Goal: Check status: Check status

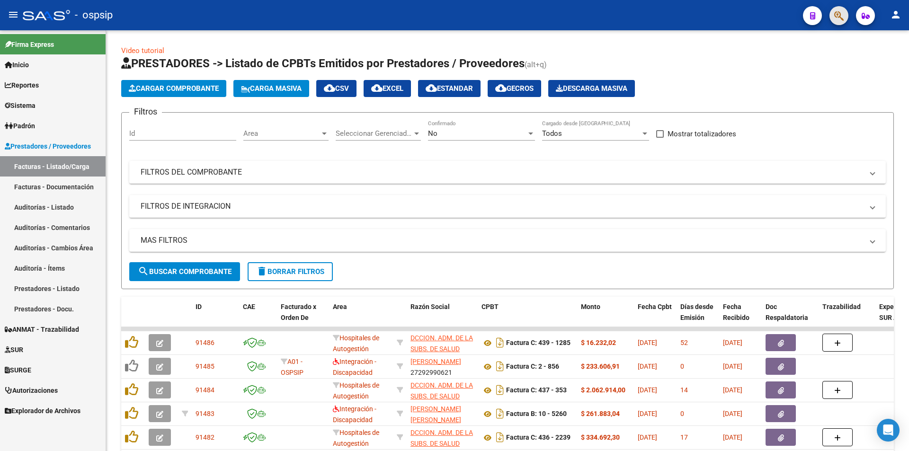
click at [841, 6] on span "button" at bounding box center [838, 15] width 9 height 19
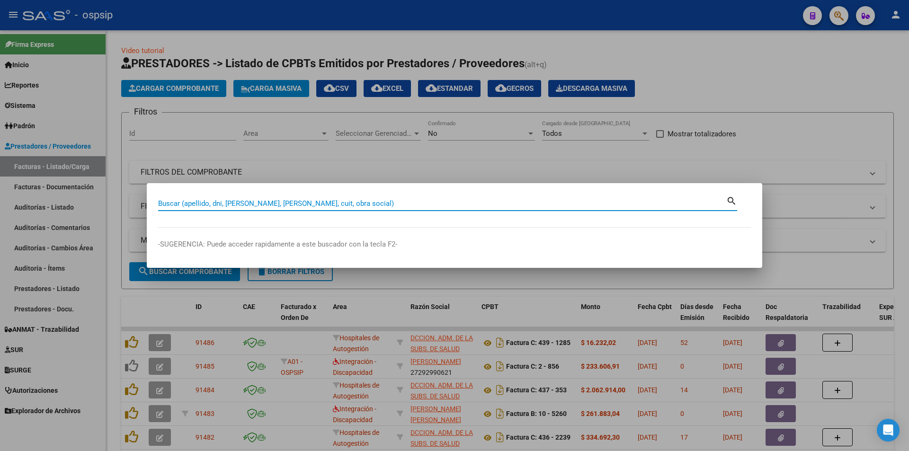
paste input "14221960"
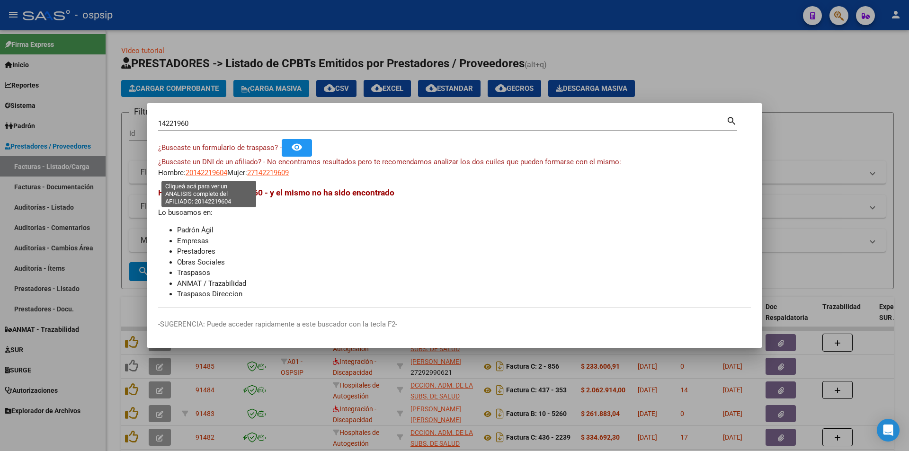
click at [215, 174] on span "20142219604" at bounding box center [207, 173] width 42 height 9
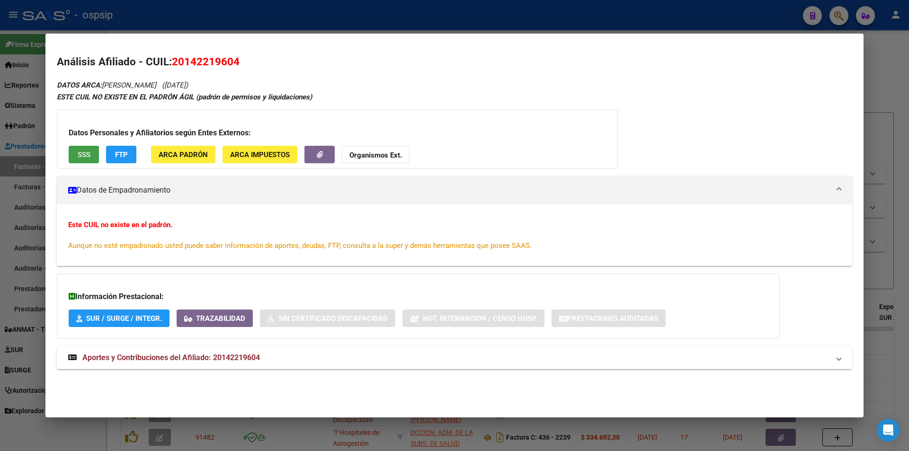
click at [86, 151] on span "SSS" at bounding box center [84, 155] width 13 height 9
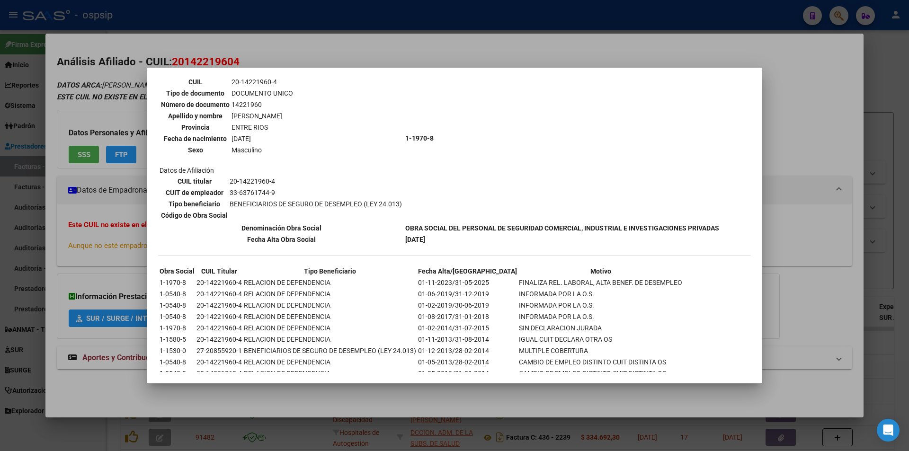
scroll to position [145, 0]
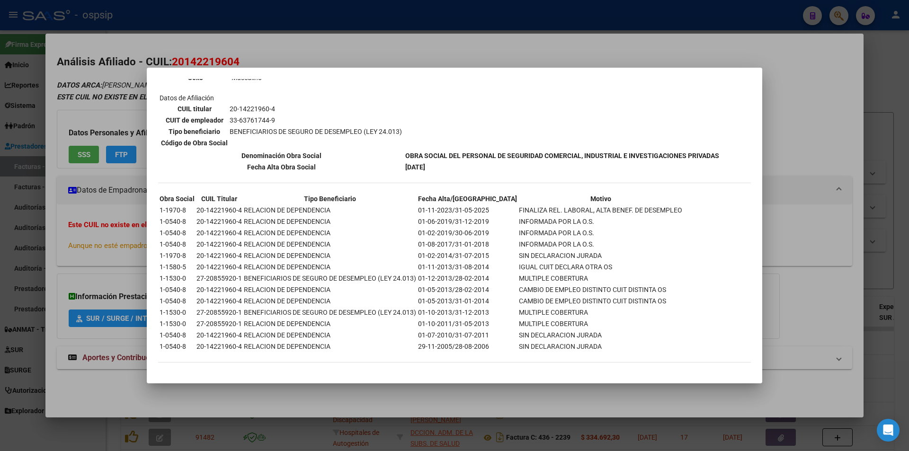
click at [97, 289] on div at bounding box center [454, 225] width 909 height 451
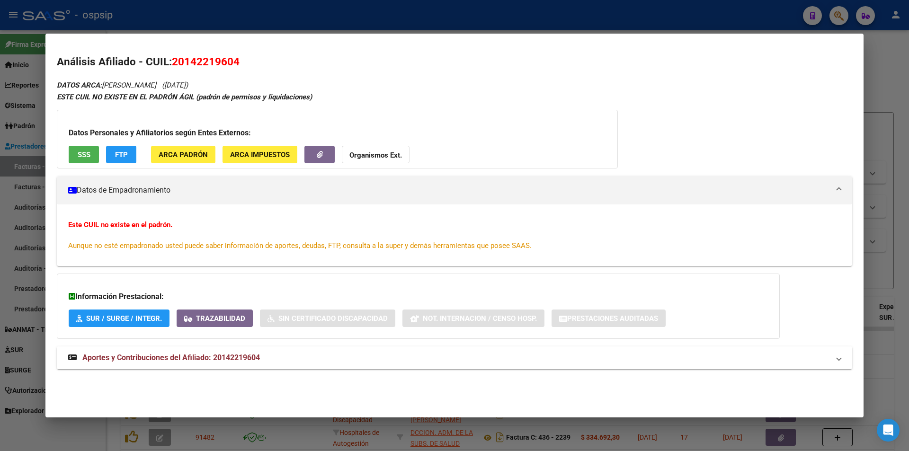
click at [98, 368] on mat-expansion-panel-header "Aportes y Contribuciones del Afiliado: 20142219604" at bounding box center [454, 358] width 795 height 23
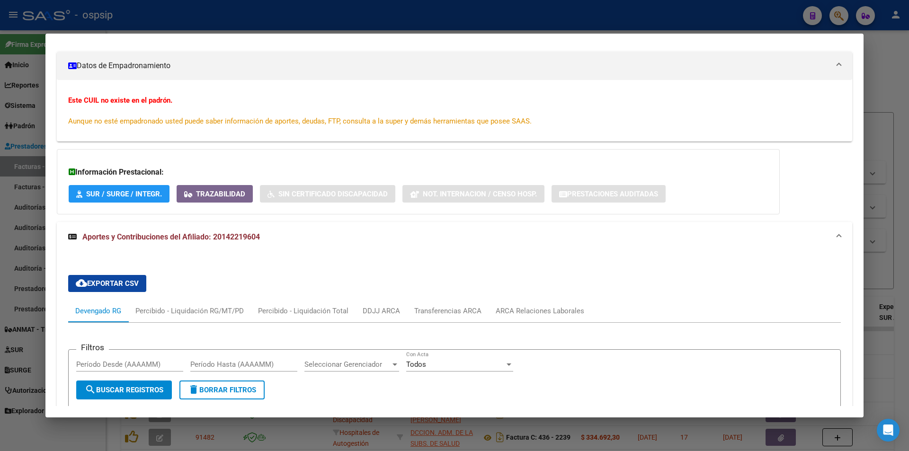
scroll to position [121, 0]
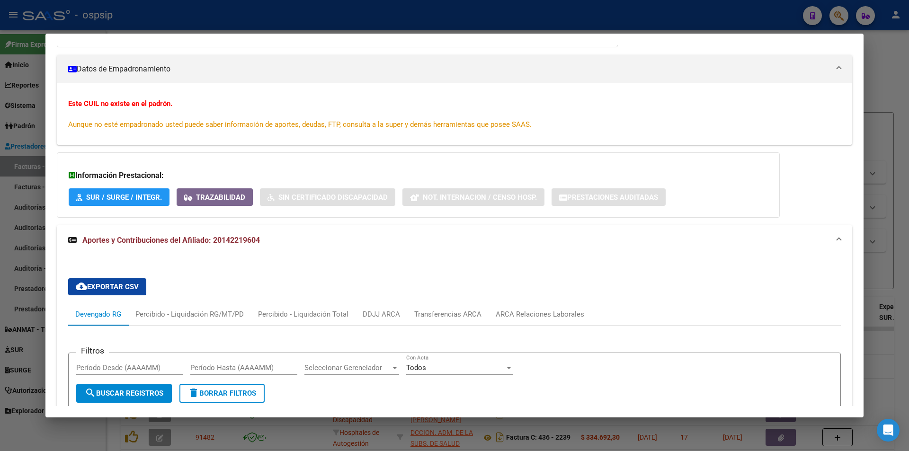
drag, startPoint x: 190, startPoint y: 263, endPoint x: 214, endPoint y: 251, distance: 27.5
click at [249, 238] on span "Aportes y Contribuciones del Afiliado: 20142219604" at bounding box center [171, 240] width 178 height 9
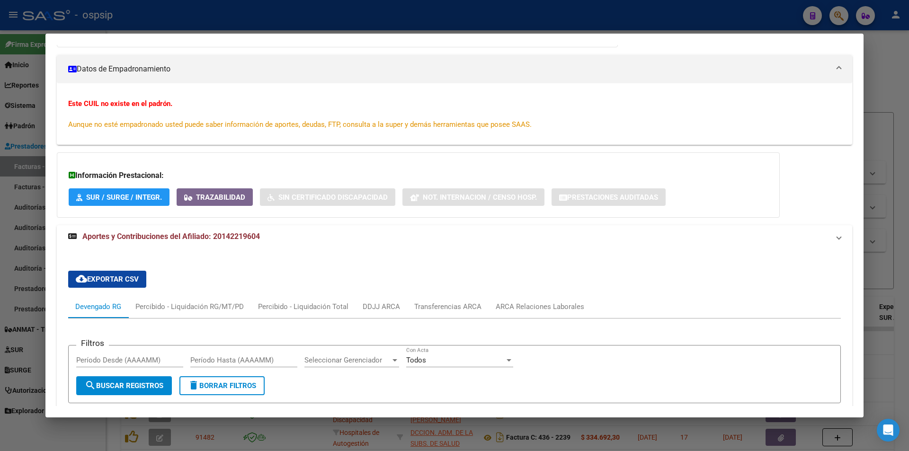
scroll to position [0, 0]
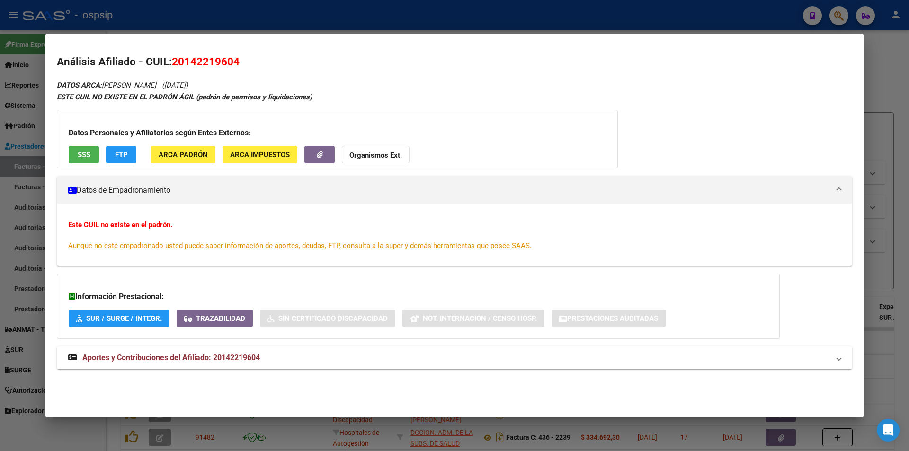
click at [178, 345] on div "DATOS ARCA: [PERSON_NAME] ([DATE]) ESTE CUIL NO EXISTE EN EL PADRÓN ÁGIL (padró…" at bounding box center [454, 229] width 795 height 301
click at [192, 356] on span "Aportes y Contribuciones del Afiliado: 20142219604" at bounding box center [171, 357] width 178 height 9
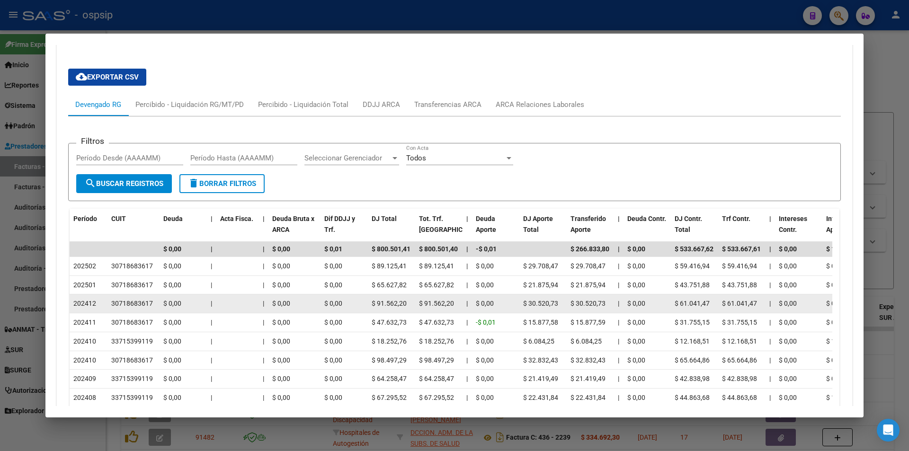
scroll to position [331, 0]
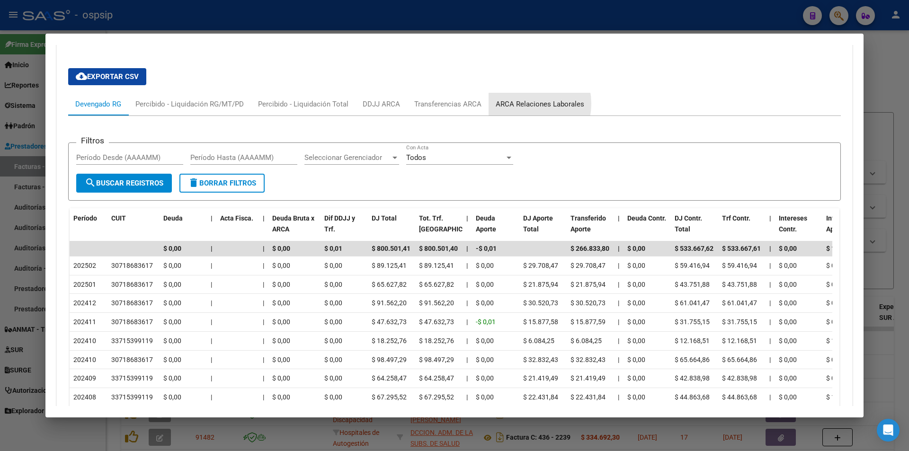
click at [518, 104] on div "ARCA Relaciones Laborales" at bounding box center [540, 104] width 89 height 10
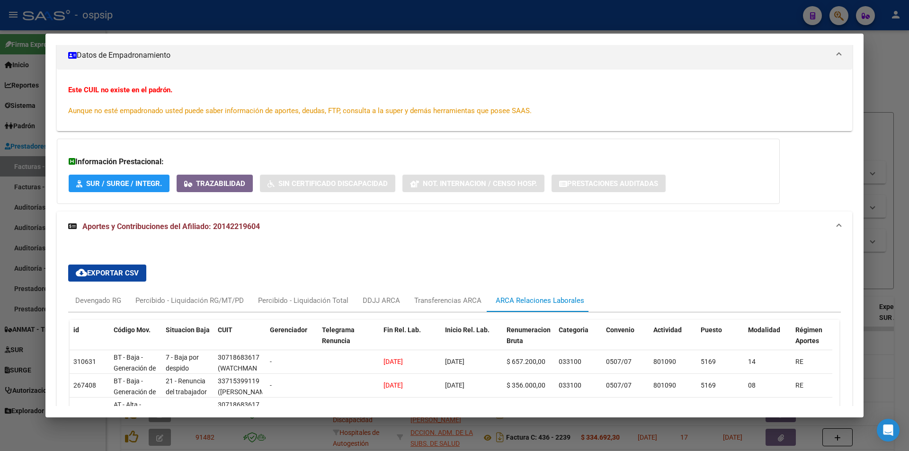
scroll to position [300, 0]
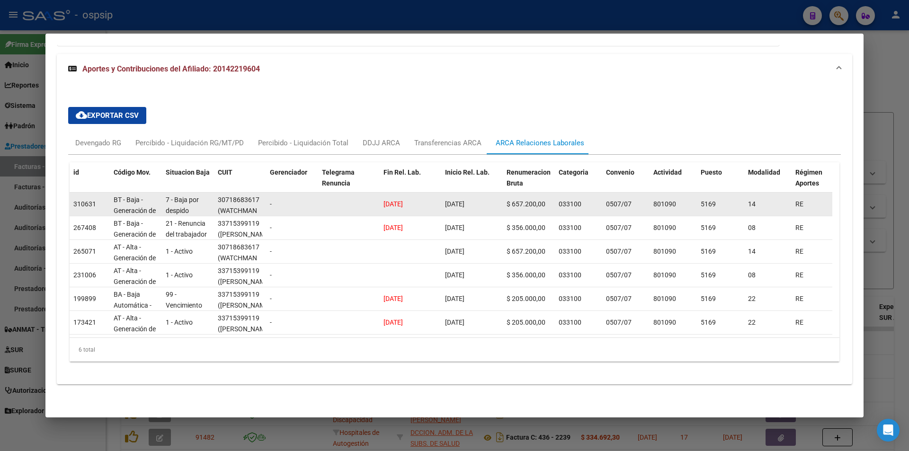
drag, startPoint x: 377, startPoint y: 198, endPoint x: 435, endPoint y: 207, distance: 58.5
click at [452, 199] on div "310631 BT - Baja - Generación de Clave 7 - Baja por despido 30718683617 (WATCHM…" at bounding box center [658, 205] width 1176 height 24
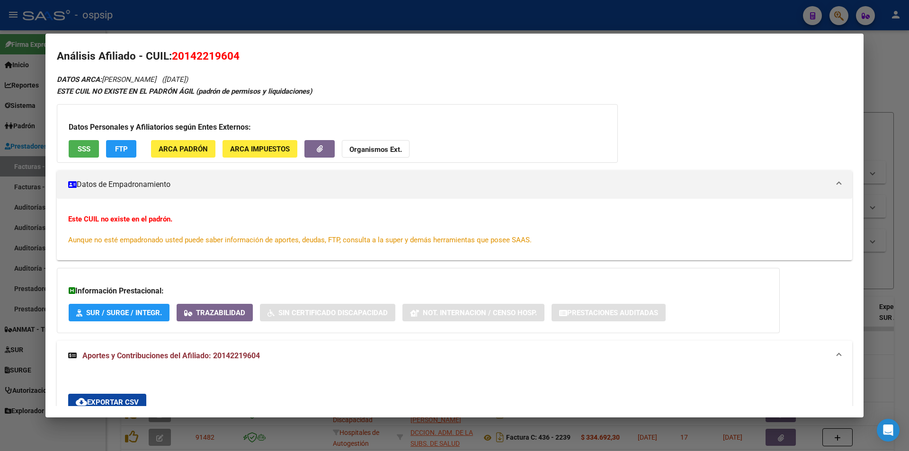
scroll to position [0, 0]
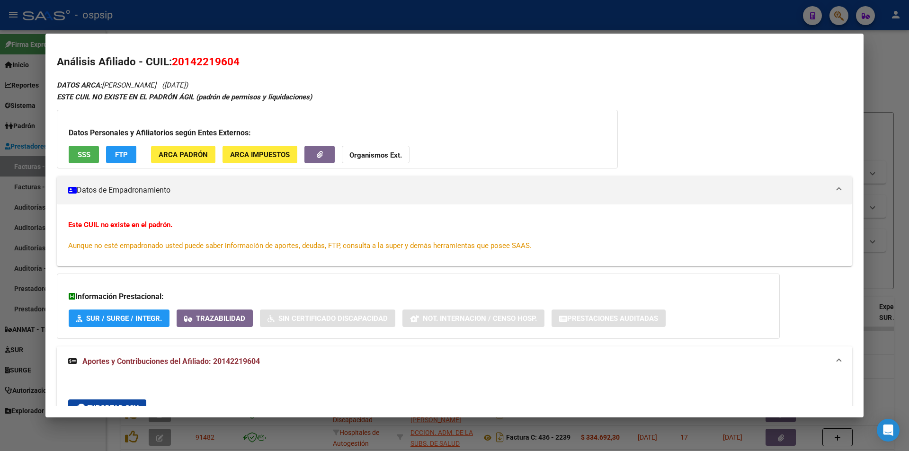
click at [81, 155] on span "SSS" at bounding box center [84, 155] width 13 height 9
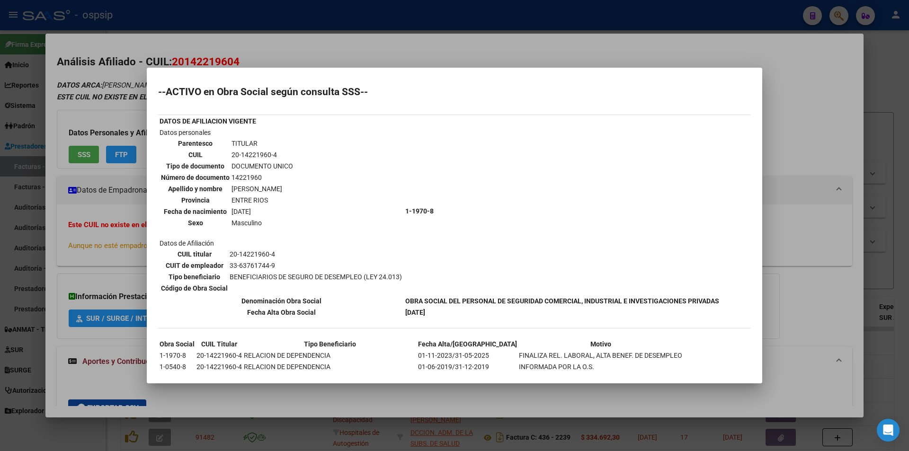
scroll to position [95, 0]
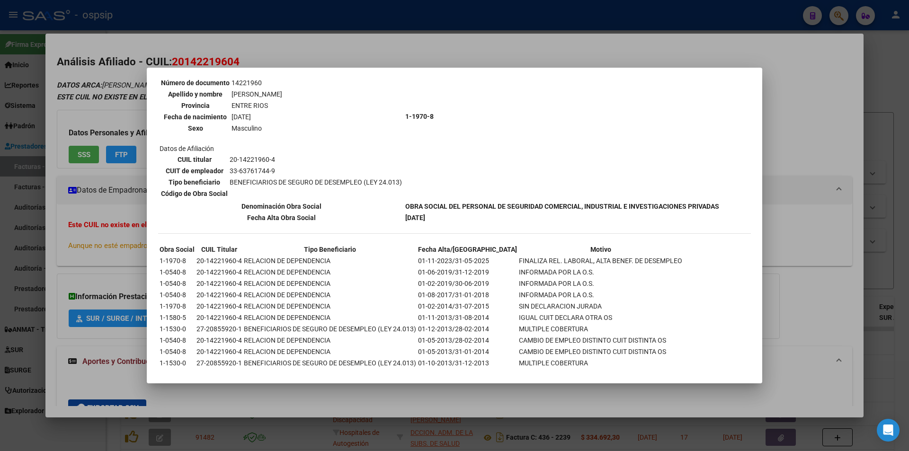
drag, startPoint x: 253, startPoint y: 188, endPoint x: 325, endPoint y: 186, distance: 72.0
click at [331, 185] on table "CUIL titular 20-14221960-4 CUIT de empleador 33-63761744-9 Tipo beneficiario BE…" at bounding box center [282, 176] width 244 height 46
click at [344, 219] on tbody "DATOS DE AFILIACION VIGENTE Datos personales Parentesco TITULAR CUIL 20-1422196…" at bounding box center [439, 122] width 561 height 202
click at [295, 171] on td "33-63761744-9" at bounding box center [315, 171] width 173 height 10
click at [803, 195] on div at bounding box center [454, 225] width 909 height 451
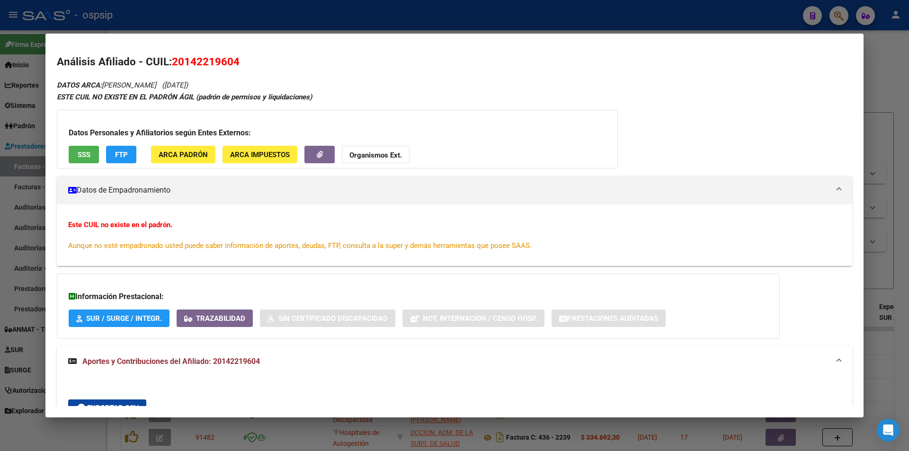
click at [908, 164] on div at bounding box center [454, 225] width 909 height 451
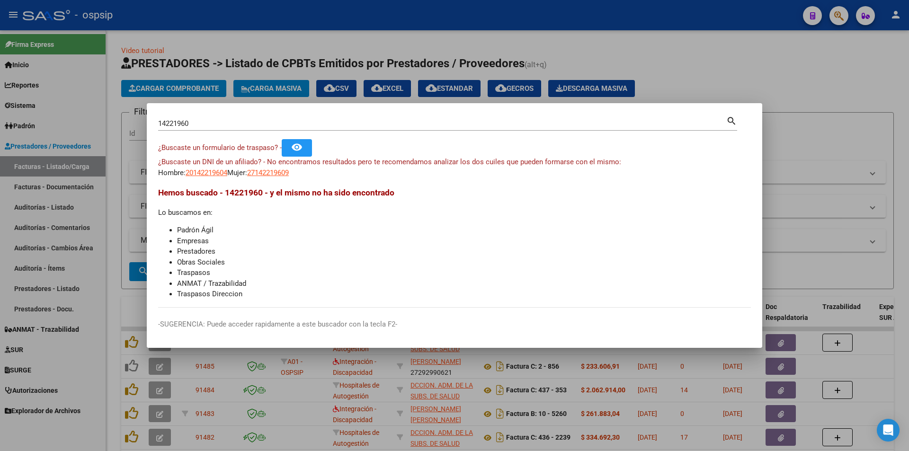
click at [481, 147] on div "¿Buscaste un formulario de traspaso? - remove_red_eye" at bounding box center [454, 148] width 593 height 18
click at [504, 117] on div "14221960 Buscar (apellido, dni, cuil, [PERSON_NAME], cuit, obra social)" at bounding box center [442, 123] width 568 height 14
click at [504, 126] on input "14221960" at bounding box center [442, 123] width 568 height 9
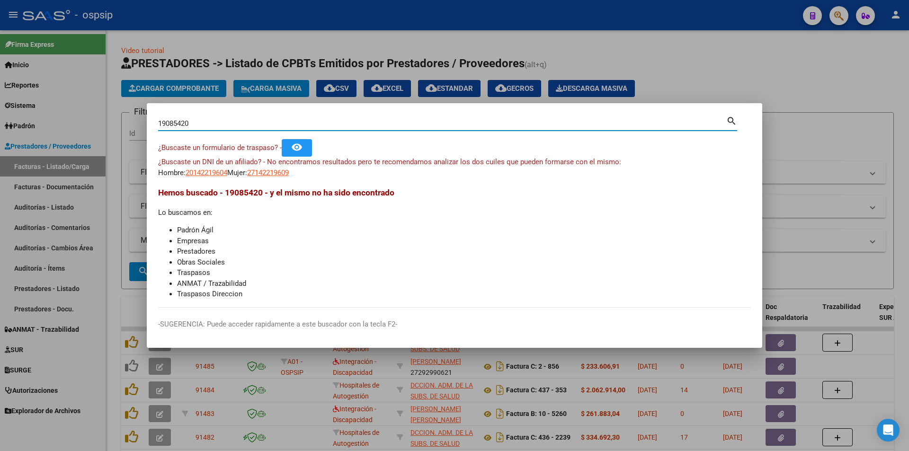
type input "19085420"
